Goal: Transaction & Acquisition: Purchase product/service

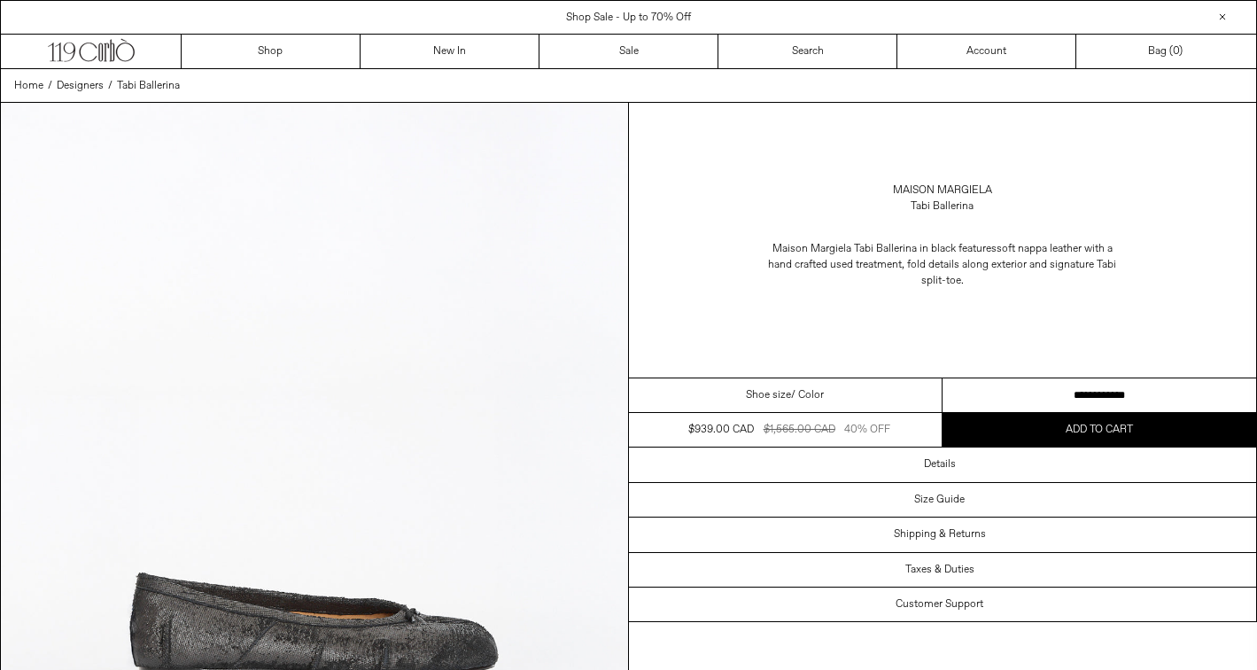
scroll to position [10, 0]
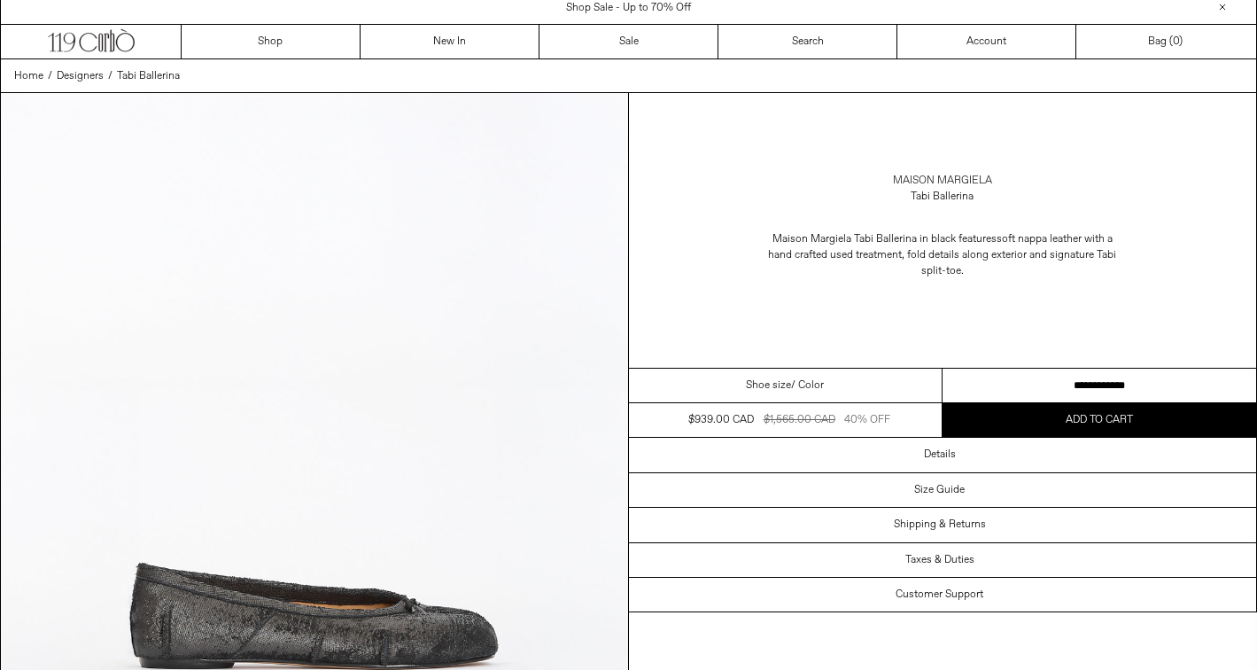
click at [944, 176] on link "Maison Margiela" at bounding box center [942, 181] width 99 height 16
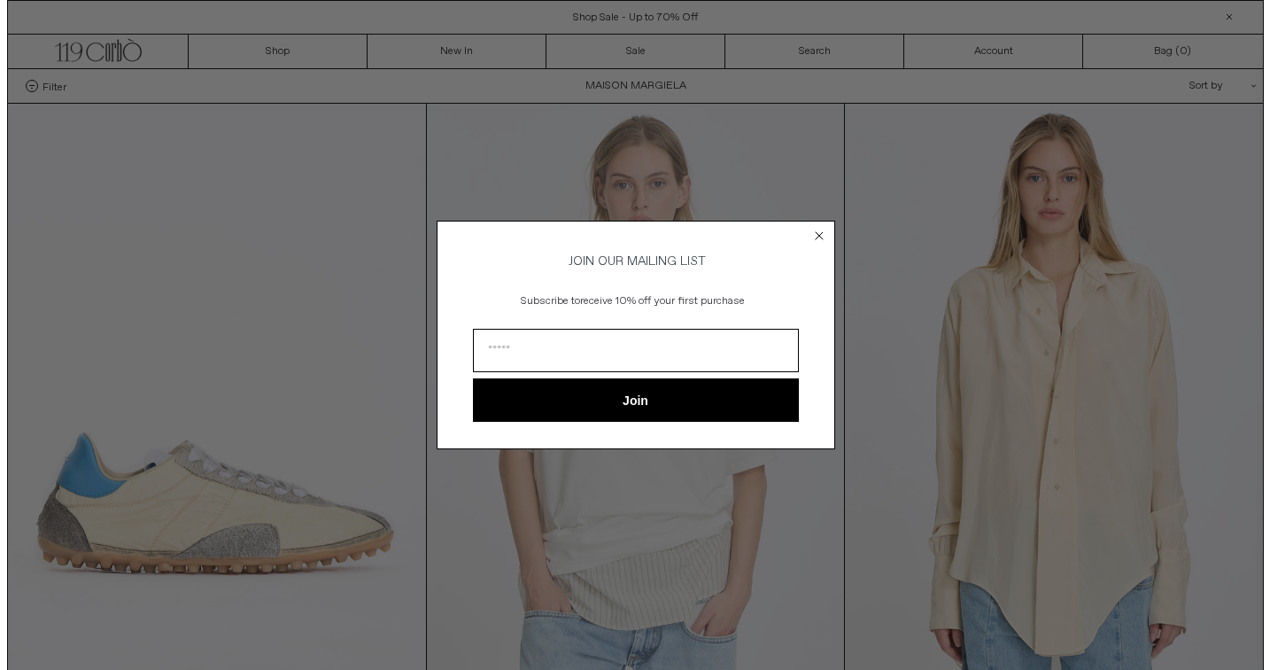
scroll to position [63, 0]
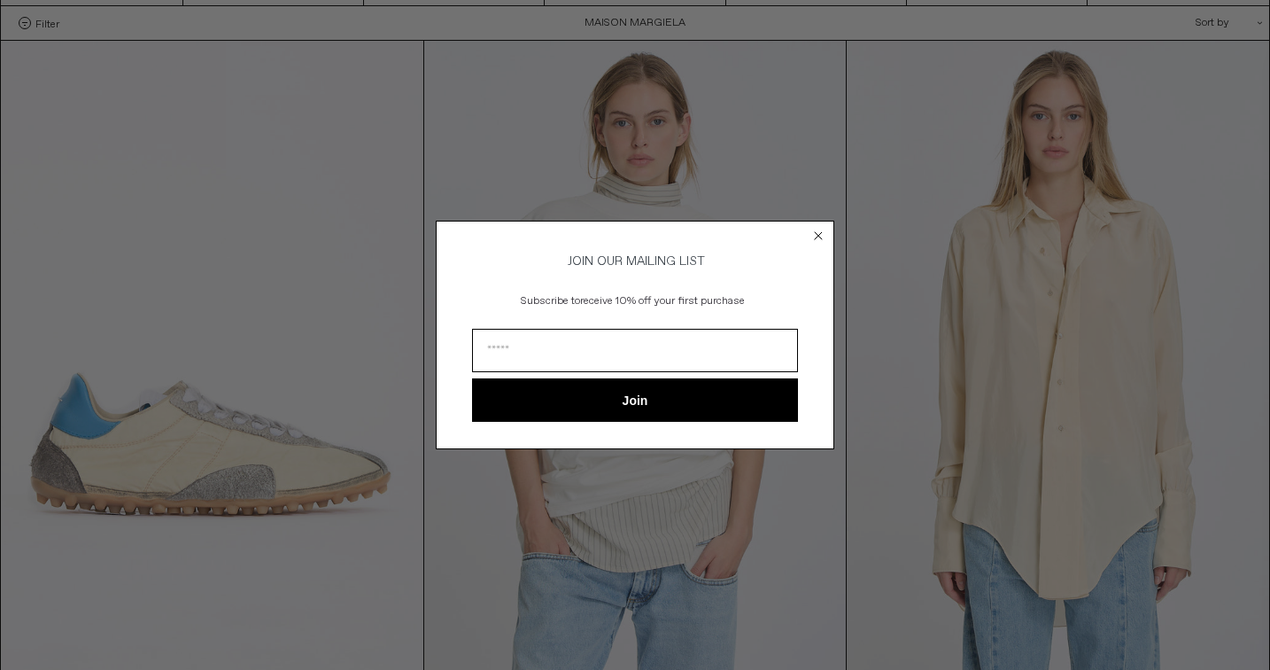
click at [819, 227] on circle "Close dialog" at bounding box center [818, 235] width 17 height 17
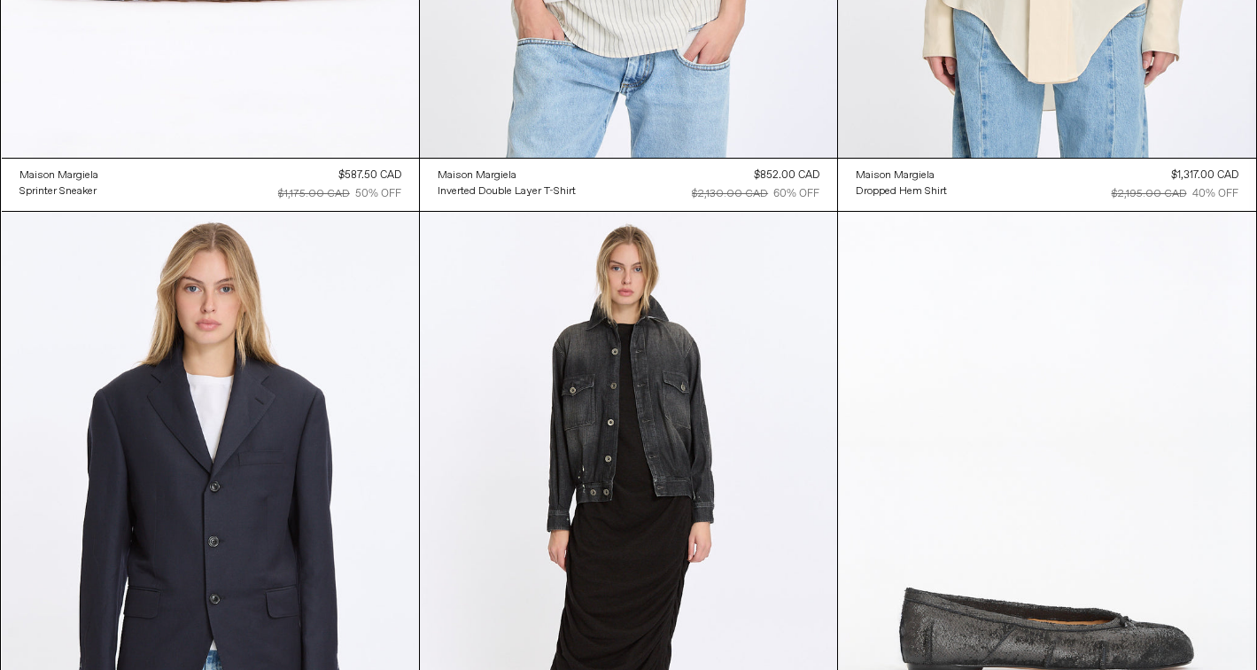
scroll to position [0, 0]
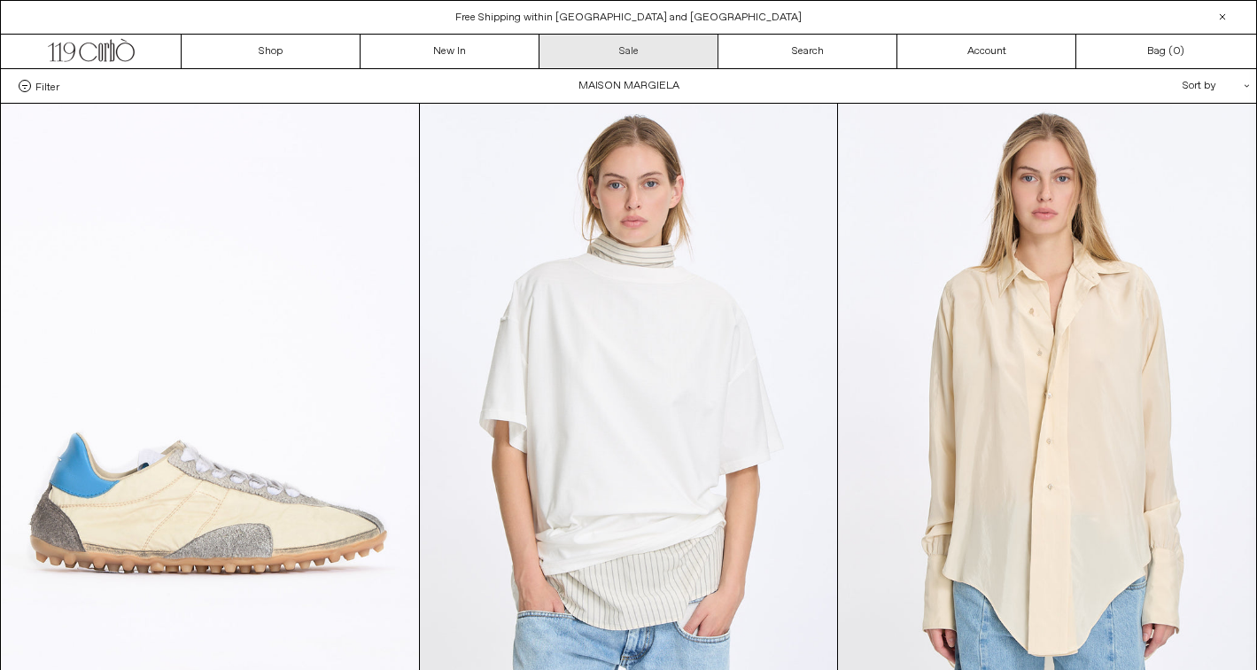
click at [634, 48] on link "Sale" at bounding box center [628, 52] width 179 height 34
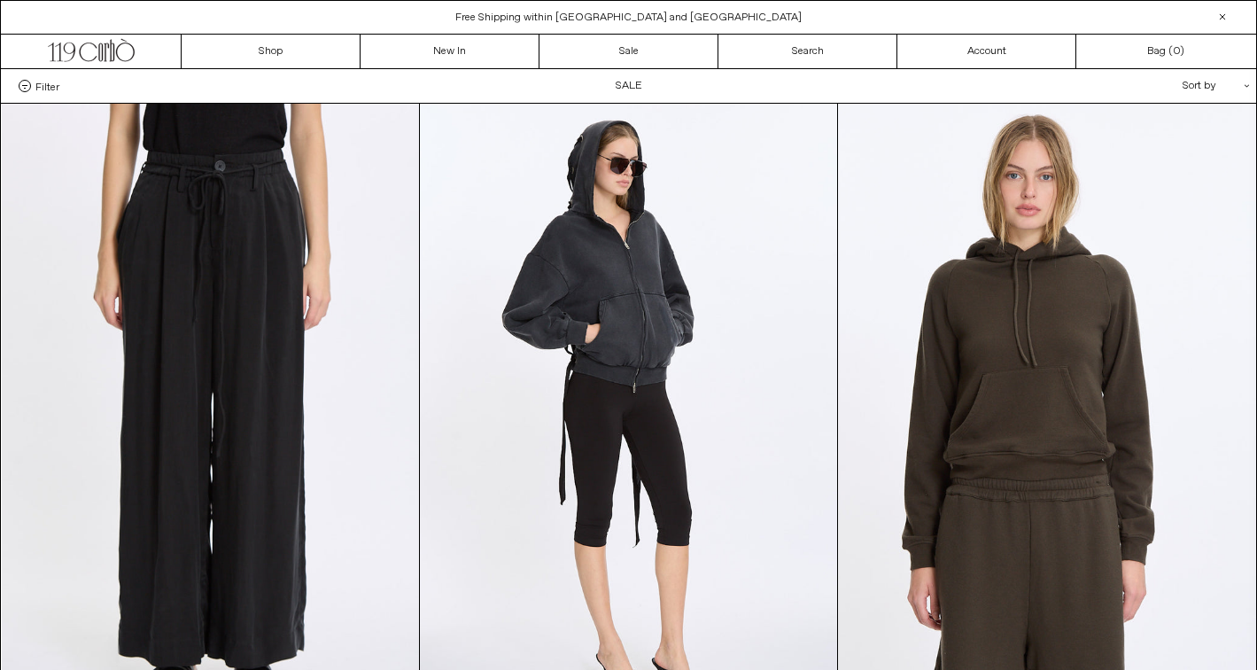
click at [1230, 81] on div "Sort by .cls-1{fill:#231f20}" at bounding box center [1158, 86] width 159 height 34
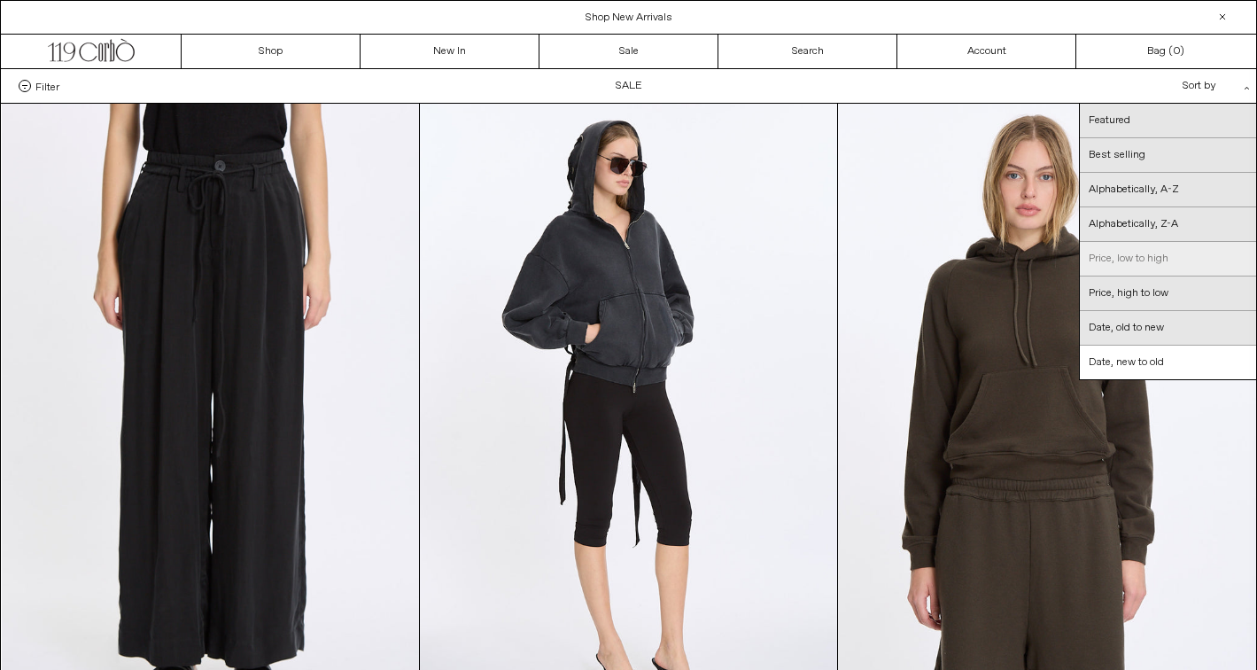
click at [1141, 259] on link "Price, low to high" at bounding box center [1168, 259] width 176 height 35
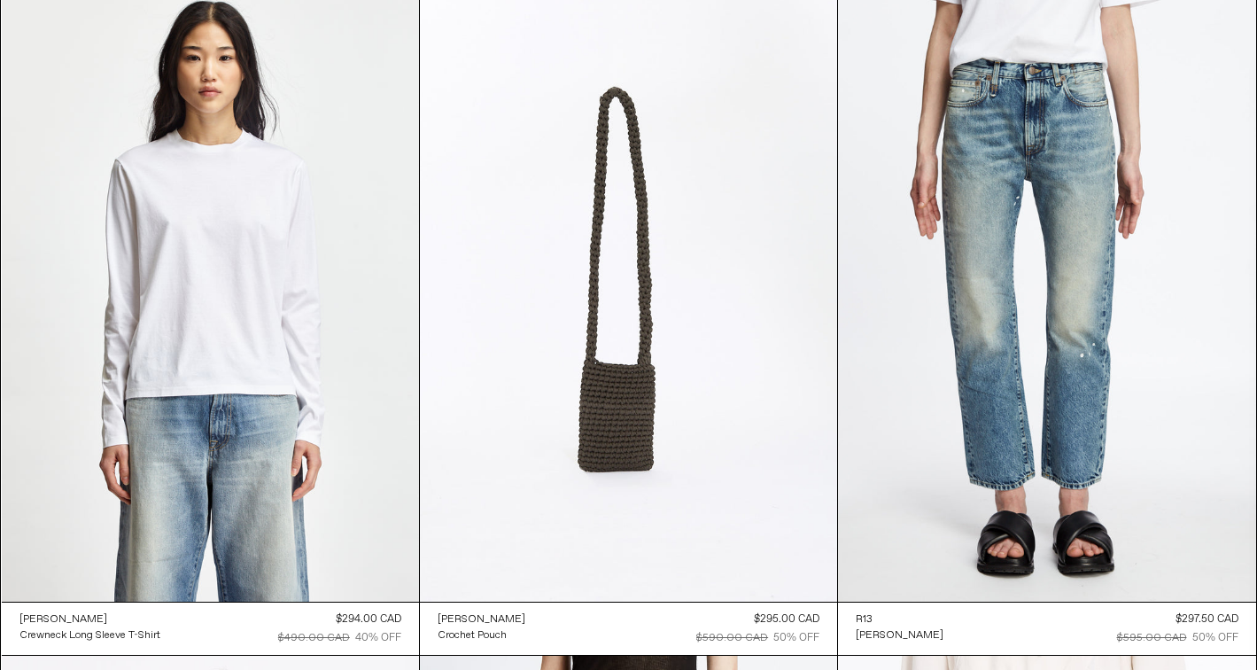
scroll to position [11041, 0]
